Goal: Find specific page/section

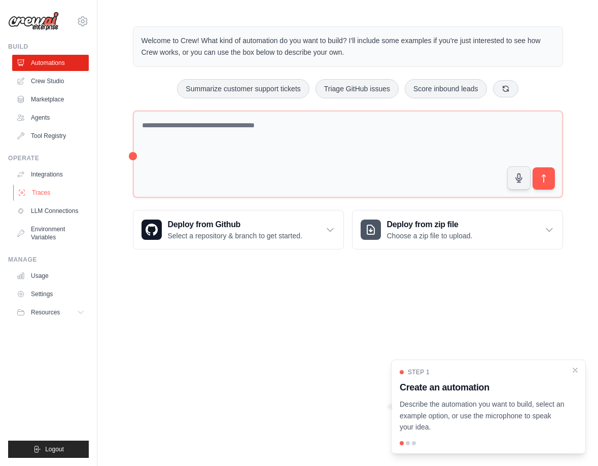
click at [51, 186] on link "Traces" at bounding box center [51, 193] width 77 height 16
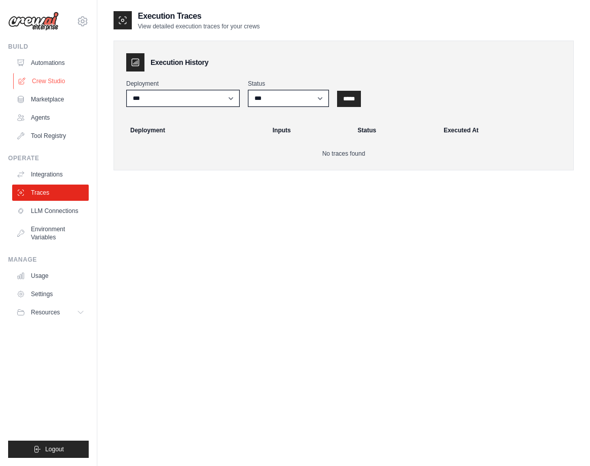
click at [46, 79] on link "Crew Studio" at bounding box center [51, 81] width 77 height 16
